Goal: Navigation & Orientation: Find specific page/section

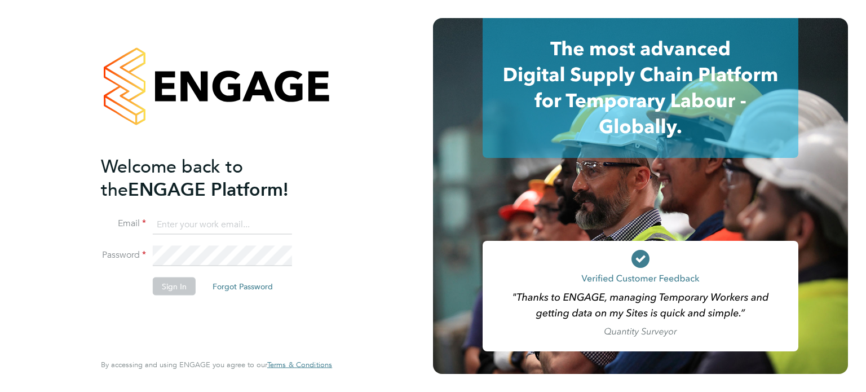
click at [201, 212] on ng-template "Welcome back to the ENGAGE Platform! Email Password Sign In Forgot Password" at bounding box center [211, 231] width 220 height 152
click at [194, 223] on input at bounding box center [222, 224] width 139 height 20
type input "[EMAIL_ADDRESS][DOMAIN_NAME]"
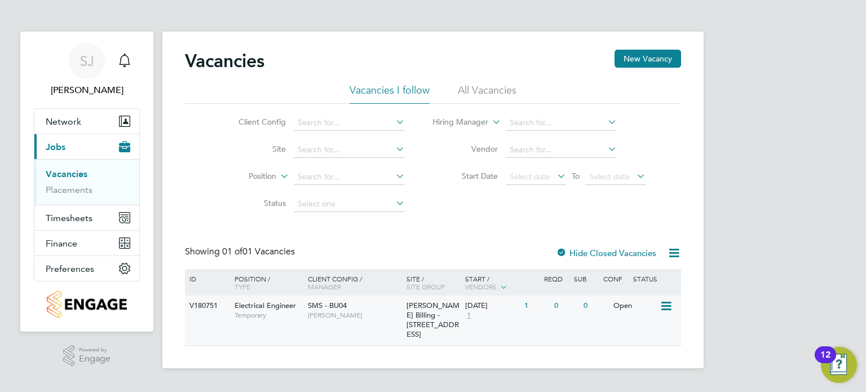
click at [306, 321] on div "SMS - BU04 Katie Fox" at bounding box center [354, 310] width 99 height 29
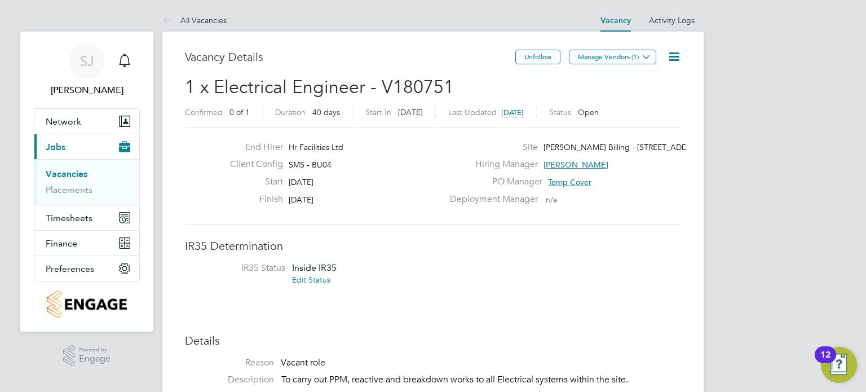
click at [674, 54] on icon at bounding box center [674, 57] width 14 height 14
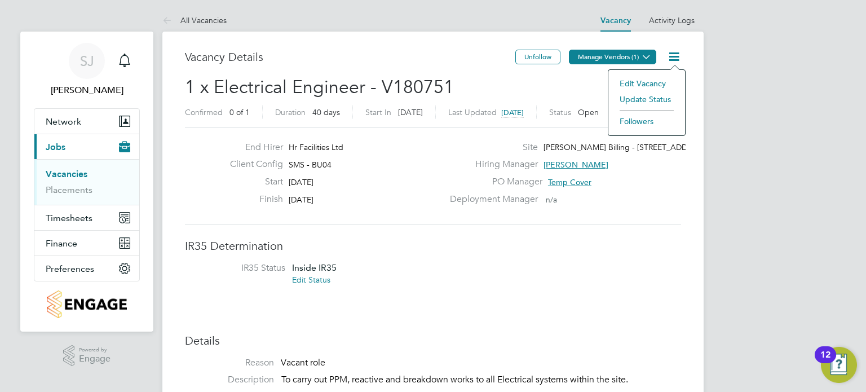
click at [616, 56] on button "Manage Vendors (1)" at bounding box center [612, 57] width 87 height 15
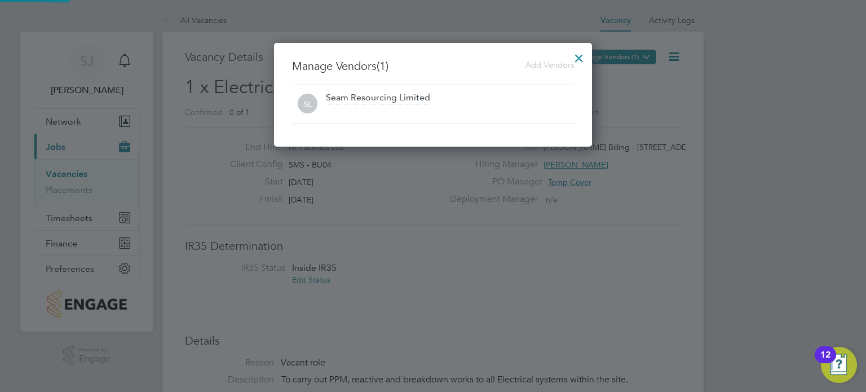
scroll to position [104, 319]
click at [554, 65] on span "Add Vendors" at bounding box center [550, 64] width 48 height 11
click at [550, 64] on span "Add Vendors" at bounding box center [550, 64] width 48 height 11
click at [576, 56] on div at bounding box center [579, 55] width 20 height 20
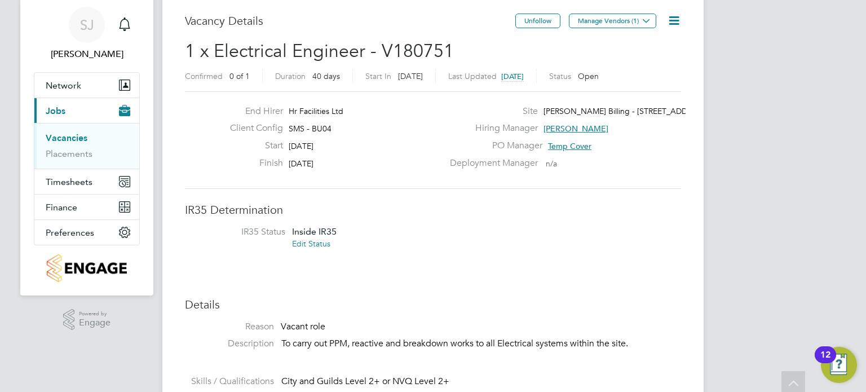
scroll to position [0, 0]
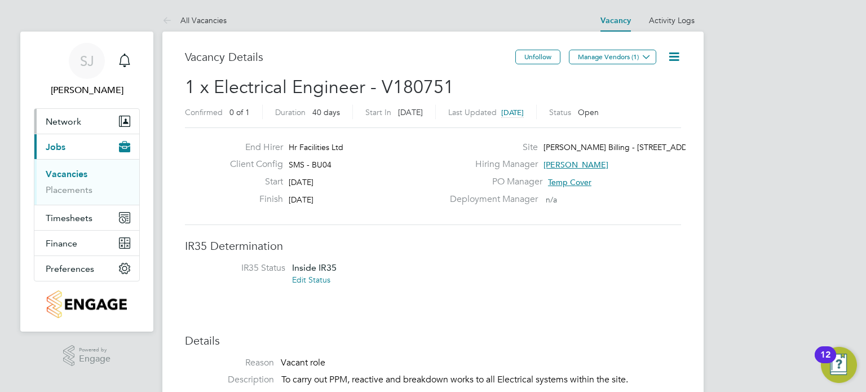
click at [78, 119] on span "Network" at bounding box center [64, 121] width 36 height 11
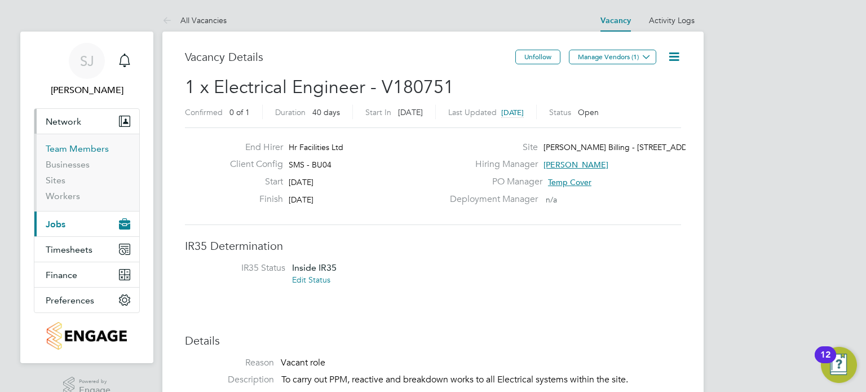
click at [72, 147] on link "Team Members" at bounding box center [77, 148] width 63 height 11
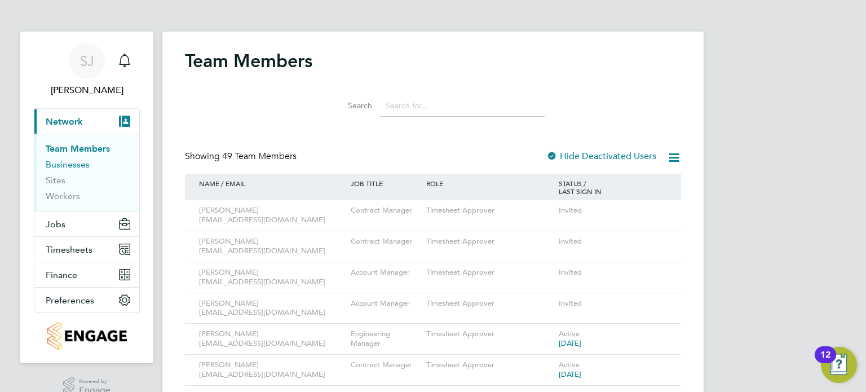
click at [65, 165] on link "Businesses" at bounding box center [68, 164] width 44 height 11
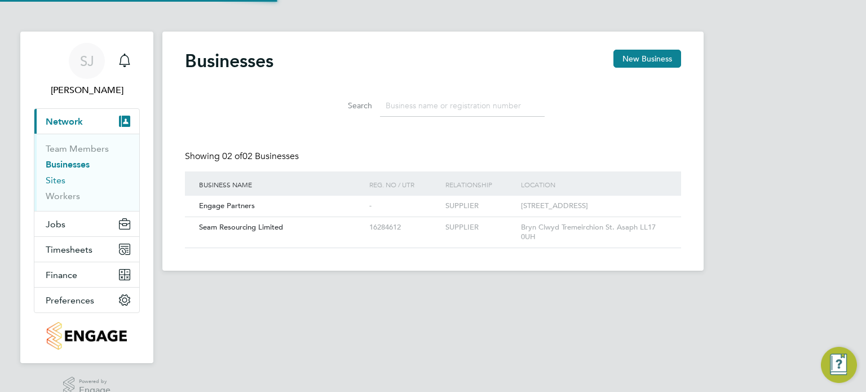
scroll to position [21, 171]
click at [56, 177] on link "Sites" at bounding box center [56, 180] width 20 height 11
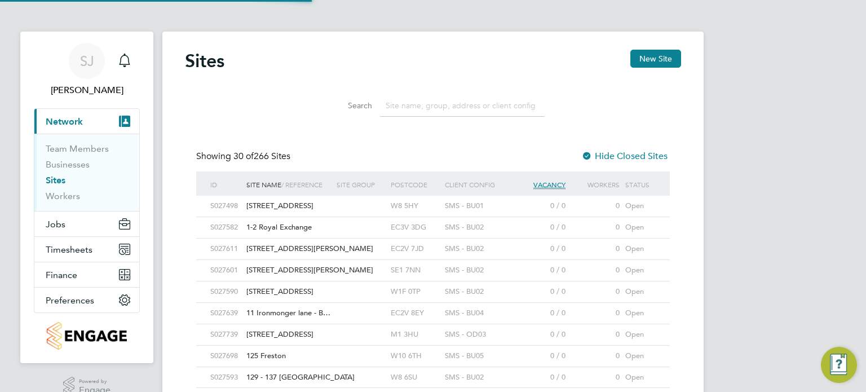
scroll to position [21, 91]
click at [68, 196] on link "Workers" at bounding box center [63, 196] width 34 height 11
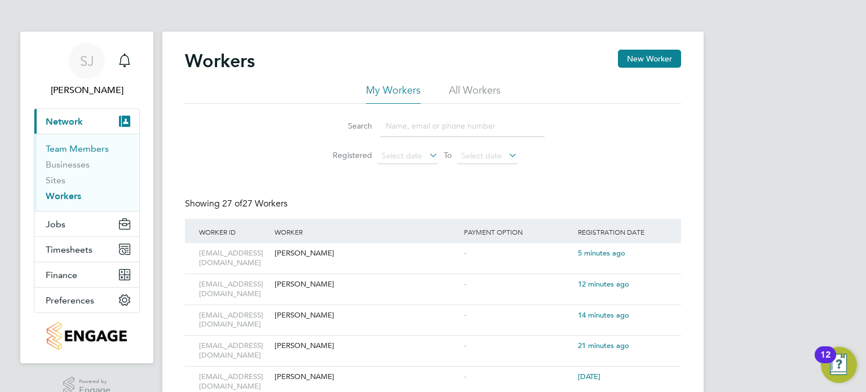
click at [70, 150] on link "Team Members" at bounding box center [77, 148] width 63 height 11
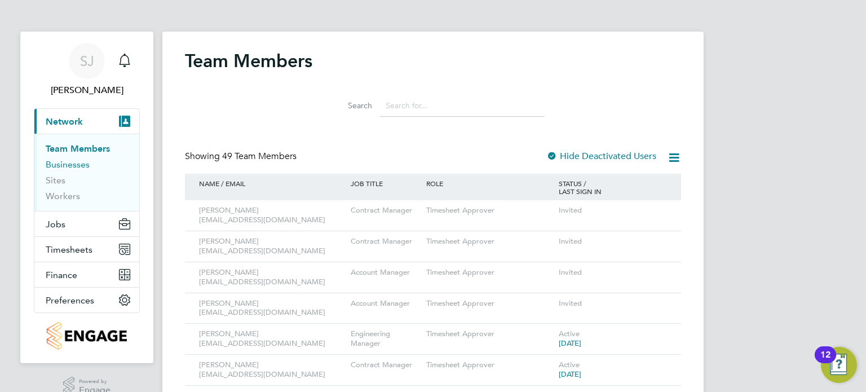
click at [75, 162] on link "Businesses" at bounding box center [68, 164] width 44 height 11
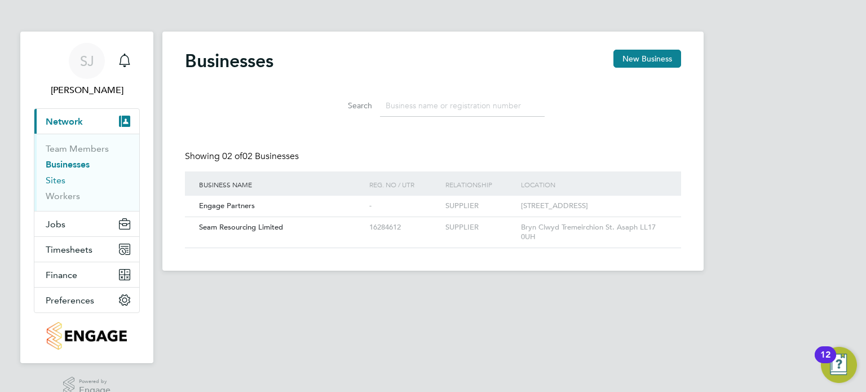
click at [56, 179] on link "Sites" at bounding box center [56, 180] width 20 height 11
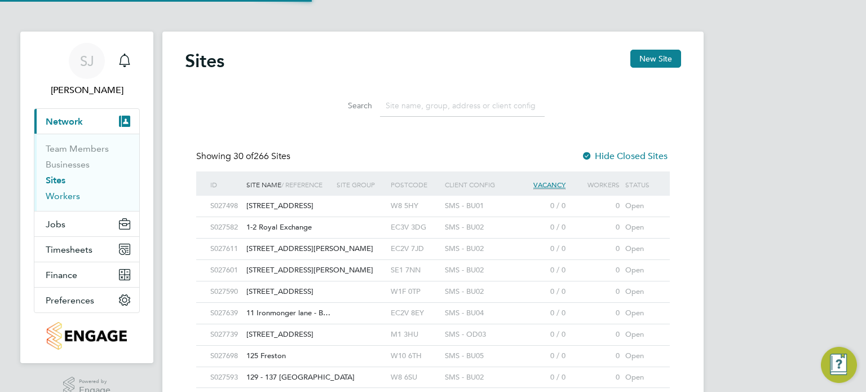
click at [56, 193] on link "Workers" at bounding box center [63, 196] width 34 height 11
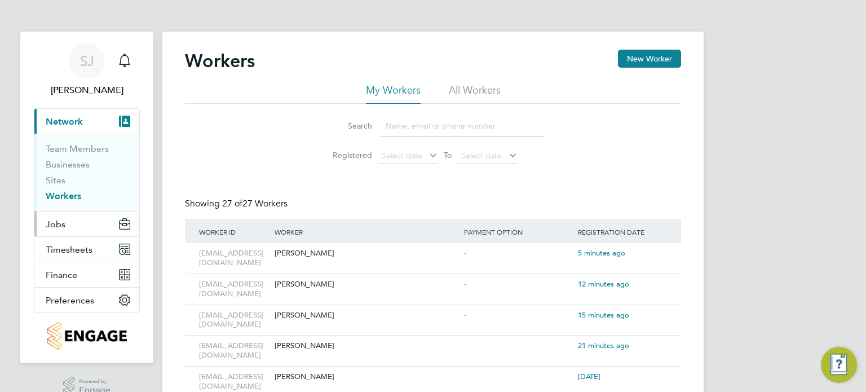
click at [58, 224] on span "Jobs" at bounding box center [56, 224] width 20 height 11
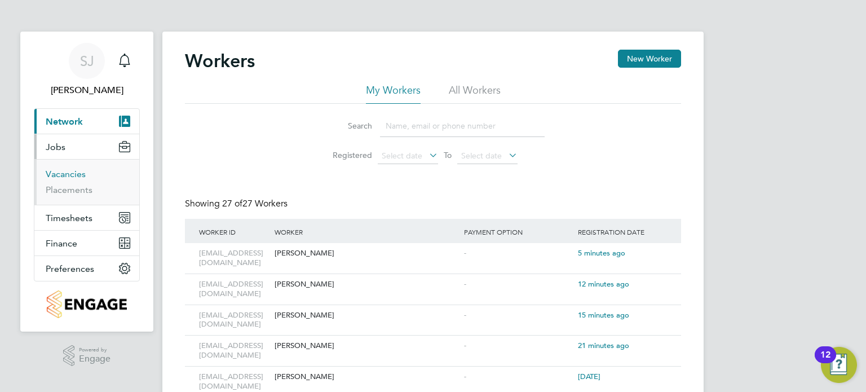
click at [75, 177] on link "Vacancies" at bounding box center [66, 174] width 40 height 11
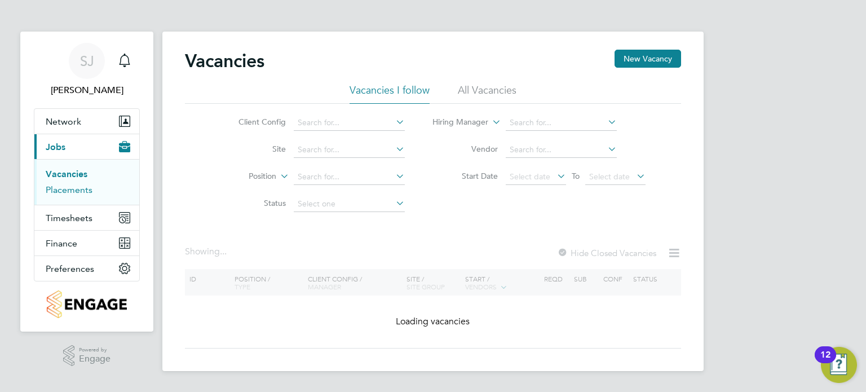
click at [75, 188] on link "Placements" at bounding box center [69, 189] width 47 height 11
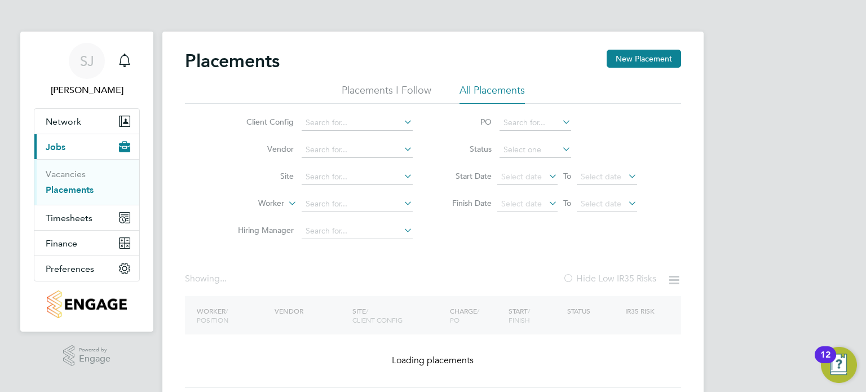
click at [404, 81] on div "Placements New Placement" at bounding box center [433, 67] width 496 height 34
click at [376, 98] on li "Placements I Follow" at bounding box center [387, 93] width 90 height 20
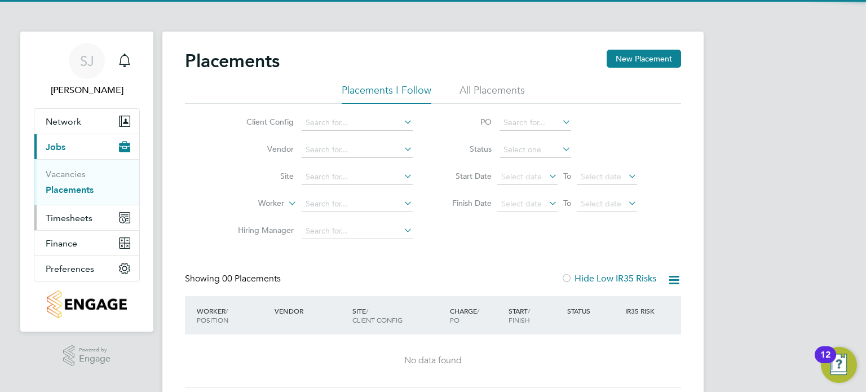
click at [74, 218] on span "Timesheets" at bounding box center [69, 218] width 47 height 11
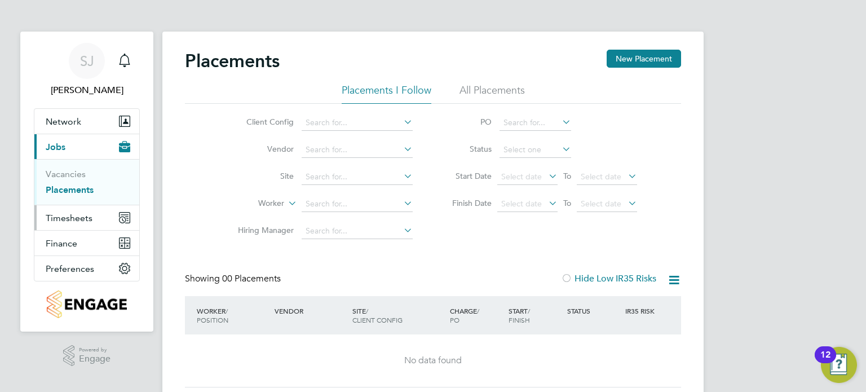
click at [70, 219] on span "Timesheets" at bounding box center [69, 218] width 47 height 11
click at [307, 27] on app-barbie "Placements New Placement Placements I Follow All Placements Client Config Vendo…" at bounding box center [432, 210] width 541 height 421
click at [89, 63] on span "SJ" at bounding box center [87, 61] width 14 height 15
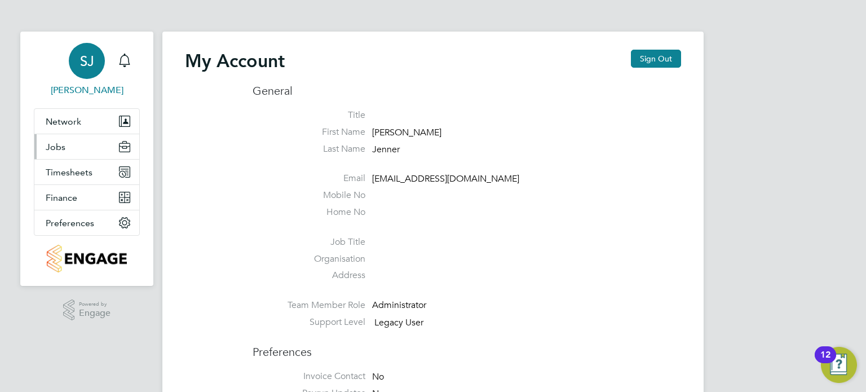
click at [77, 140] on button "Jobs" at bounding box center [86, 146] width 105 height 25
click at [68, 149] on button "Jobs" at bounding box center [86, 146] width 105 height 25
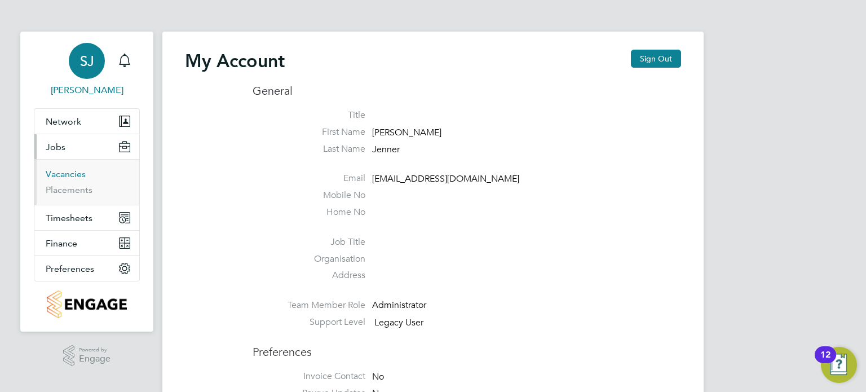
click at [60, 177] on link "Vacancies" at bounding box center [66, 174] width 40 height 11
